Goal: Find specific page/section

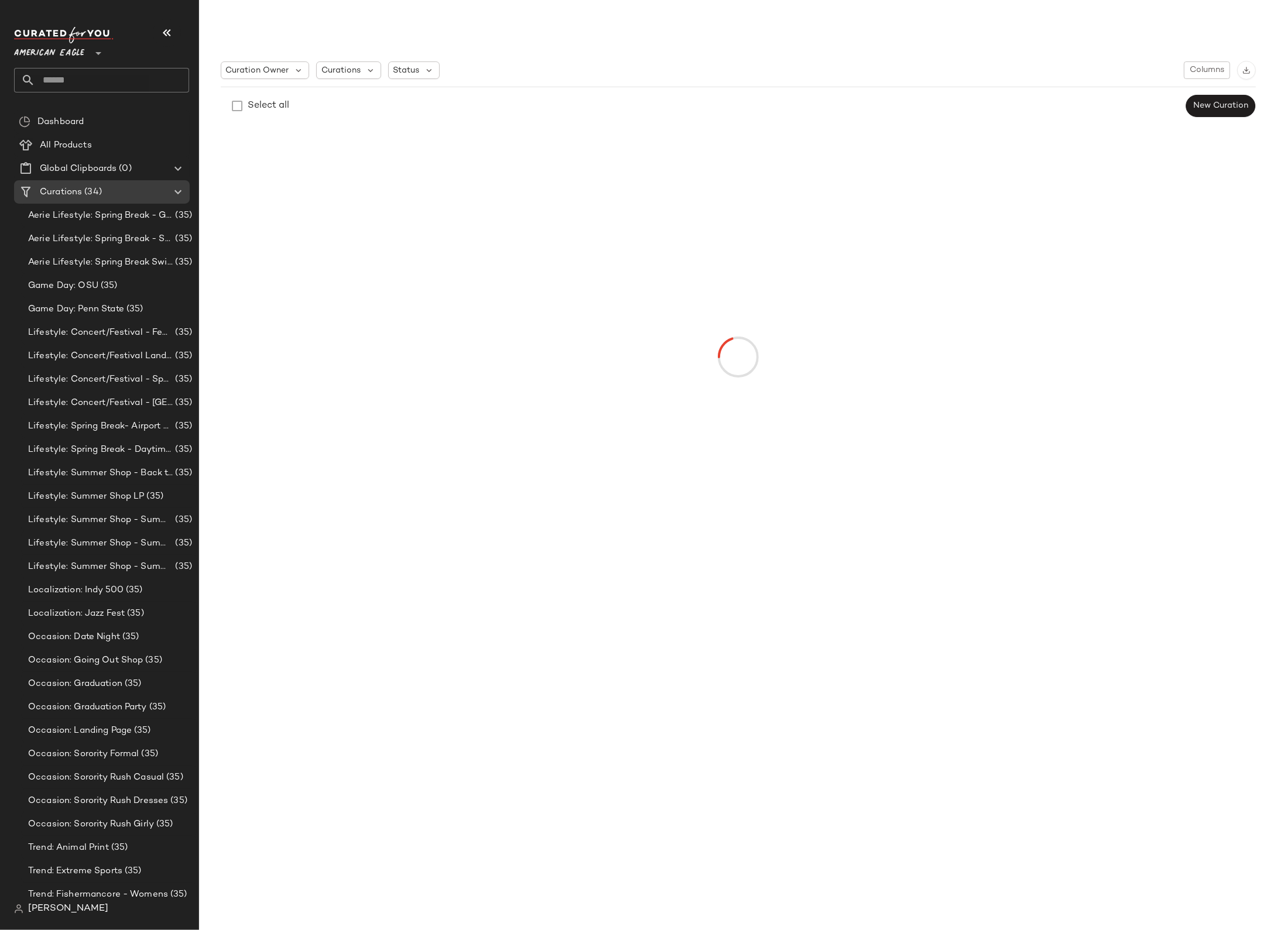
click at [65, 55] on span "American Eagle" at bounding box center [49, 50] width 70 height 21
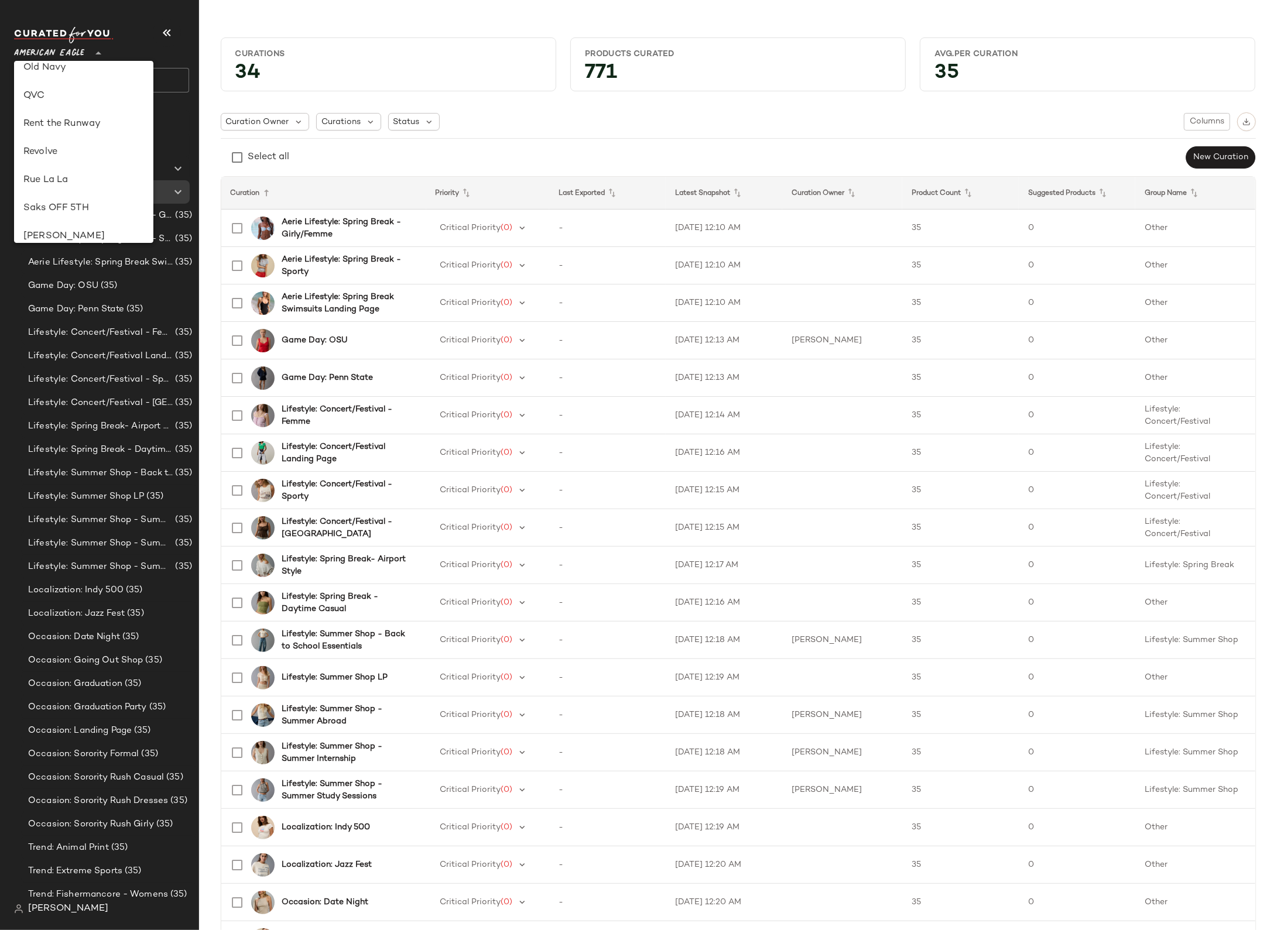
scroll to position [485, 0]
click at [72, 153] on div "Revolve" at bounding box center [83, 156] width 121 height 14
type input "**"
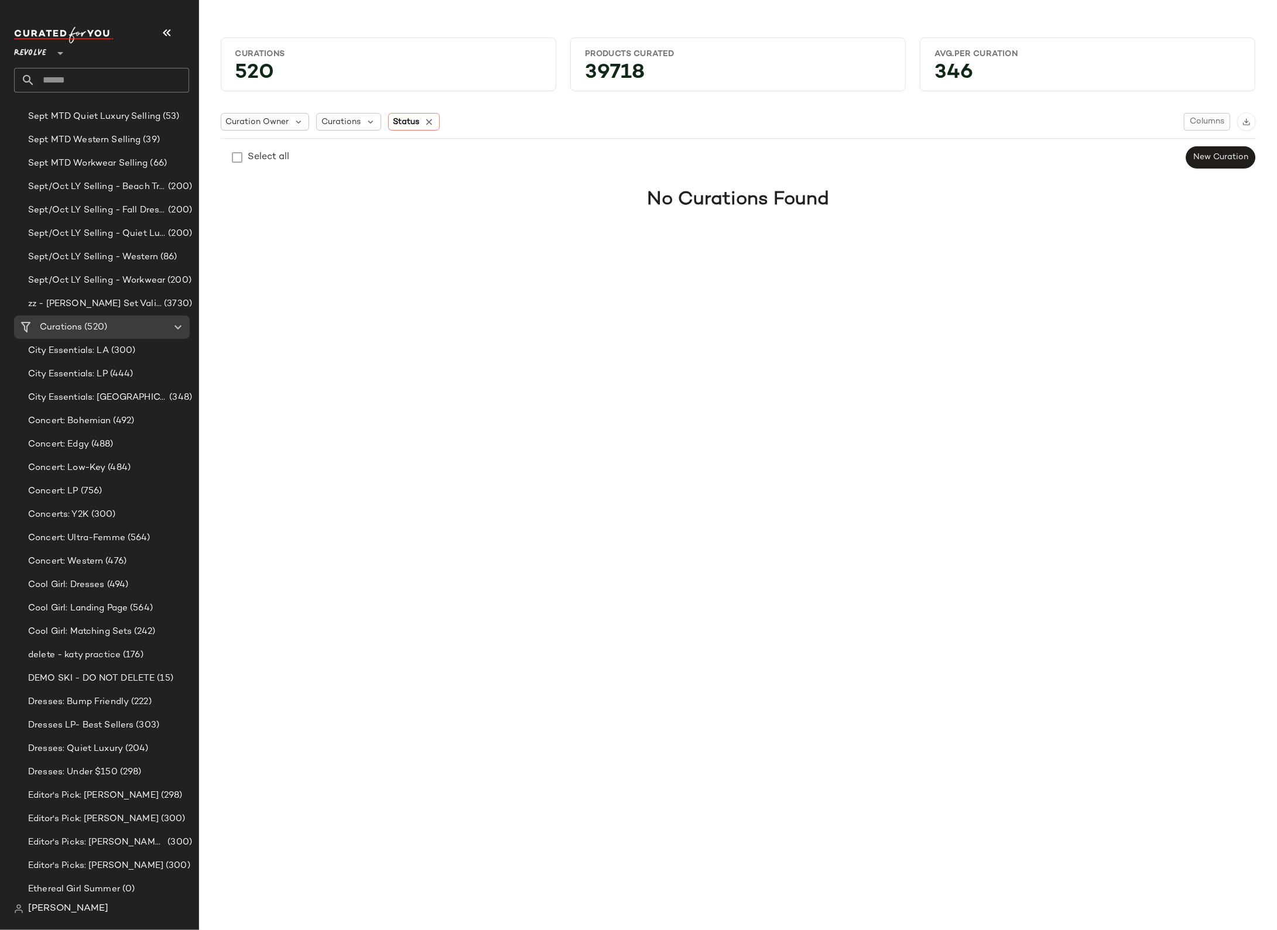
scroll to position [1120, 0]
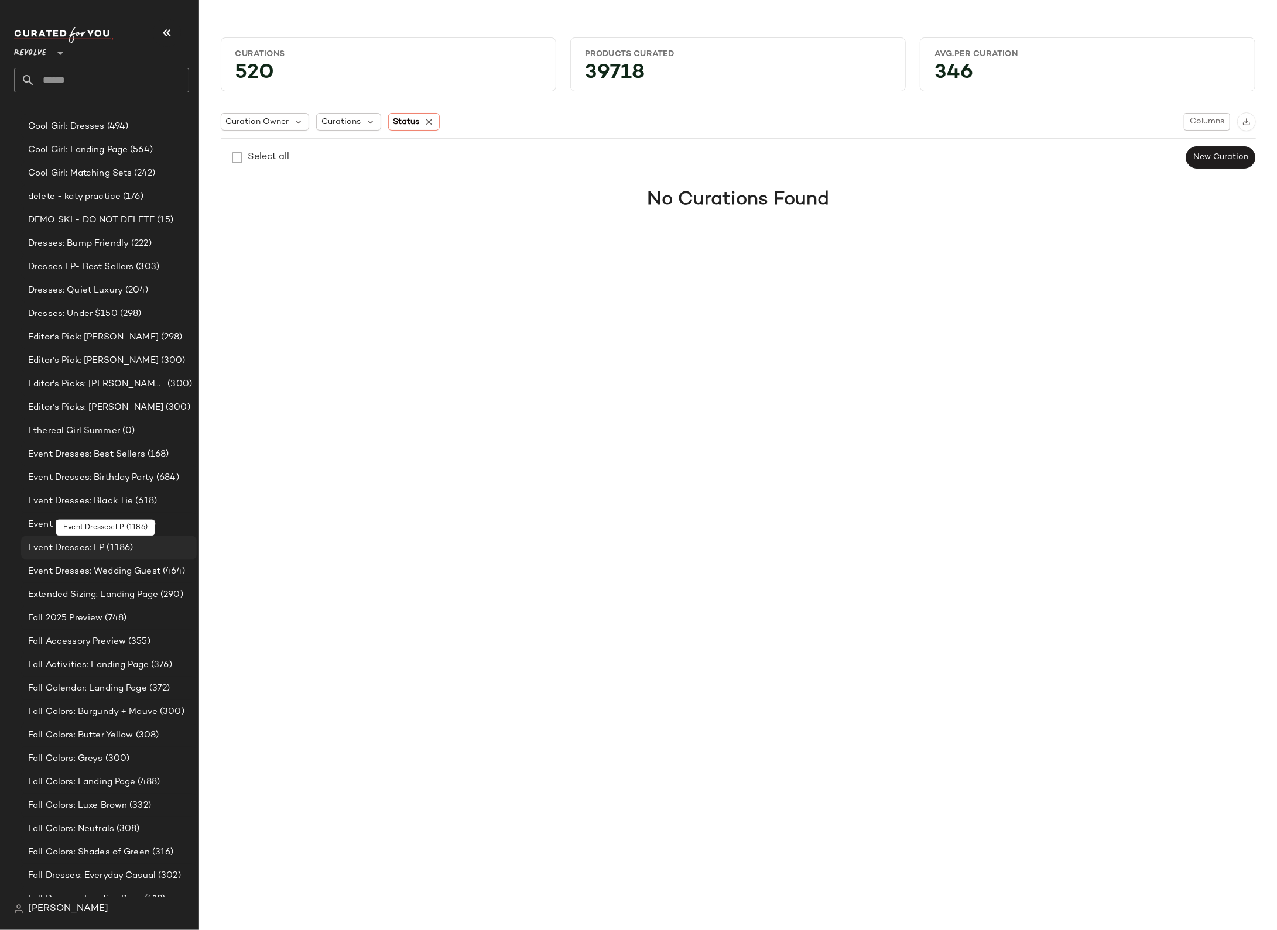
click at [100, 555] on div "Event Dresses: LP (1186)" at bounding box center [109, 547] width 176 height 23
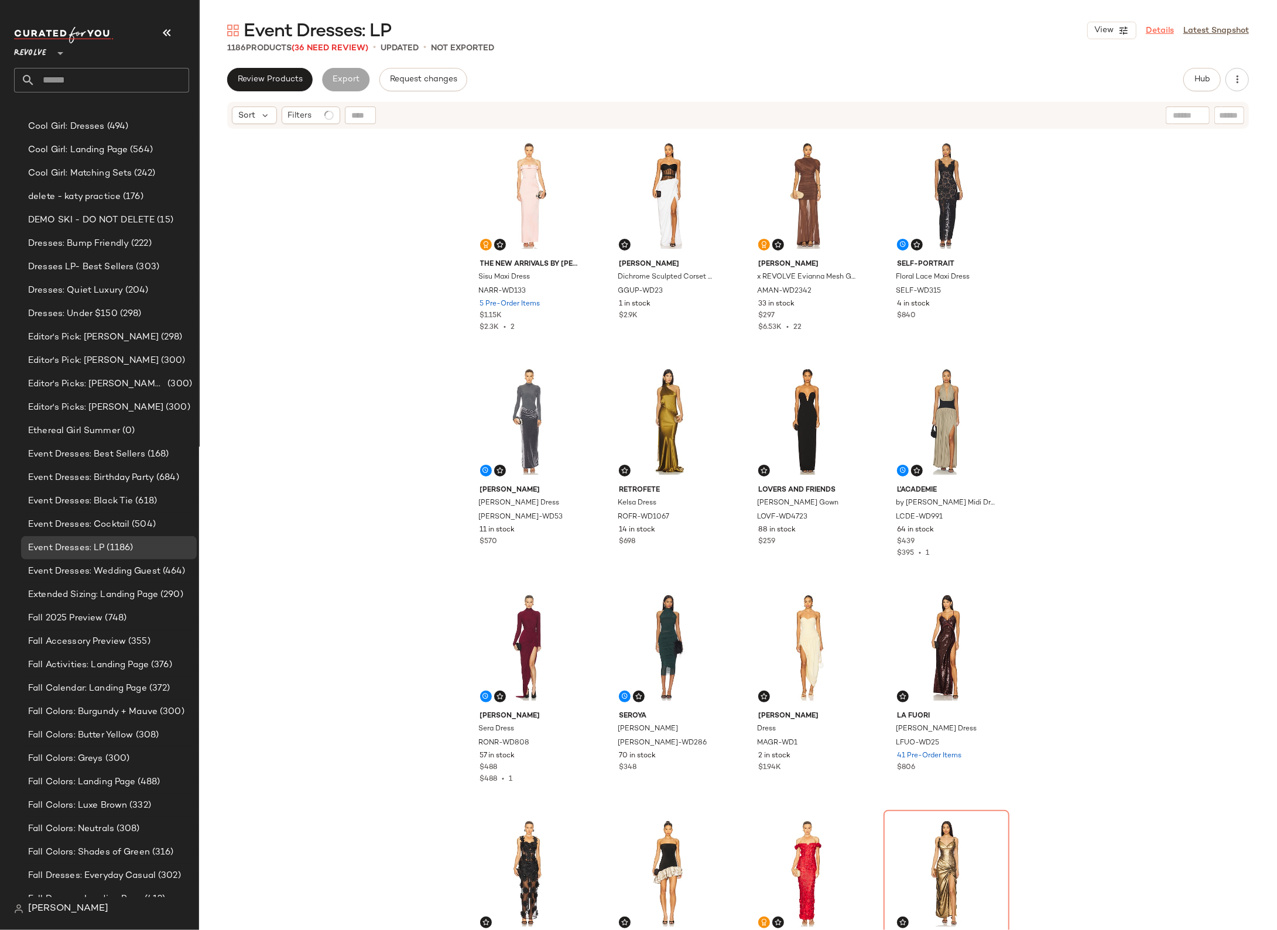
click at [1169, 30] on link "Details" at bounding box center [1160, 31] width 28 height 12
